Goal: Find specific page/section: Find specific page/section

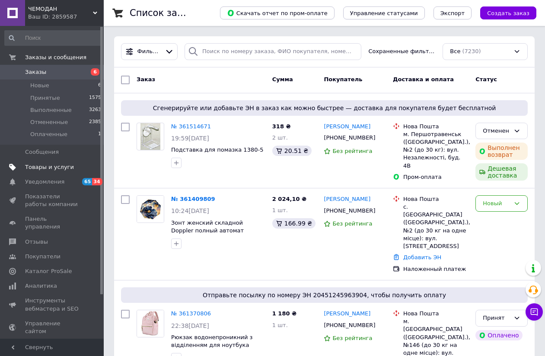
click at [60, 164] on span "Товары и услуги" at bounding box center [49, 167] width 49 height 8
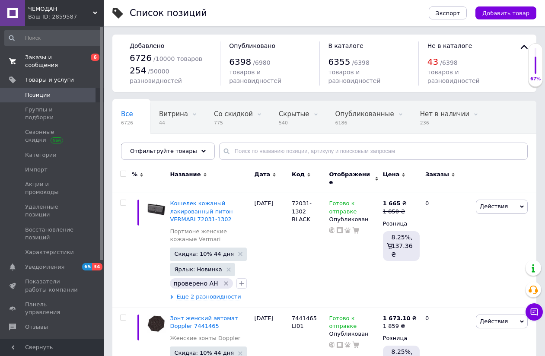
click at [64, 57] on span "Заказы и сообщения" at bounding box center [52, 62] width 55 height 16
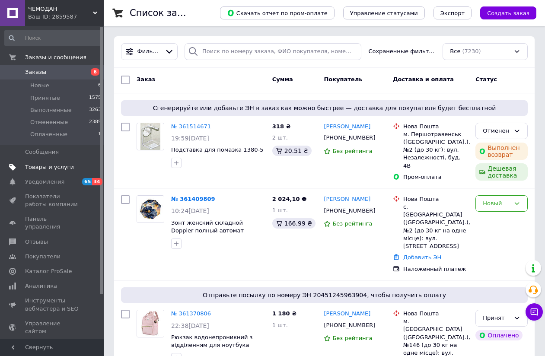
click at [52, 166] on span "Товары и услуги" at bounding box center [49, 167] width 49 height 8
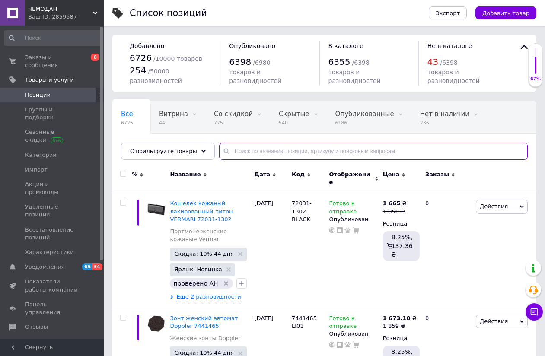
click at [229, 149] on input "text" at bounding box center [373, 151] width 309 height 17
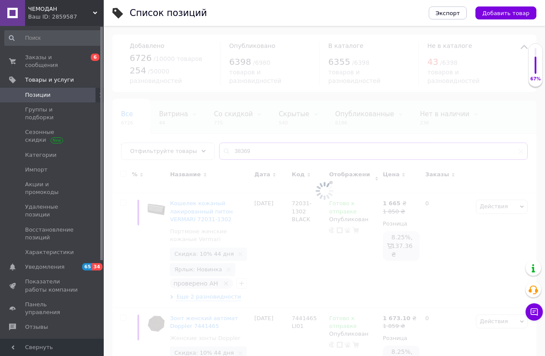
type input "38369"
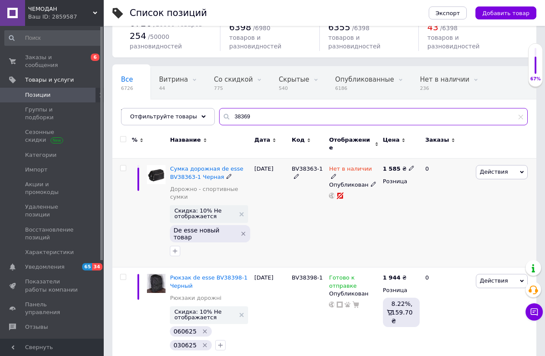
scroll to position [54, 0]
